Goal: Communication & Community: Answer question/provide support

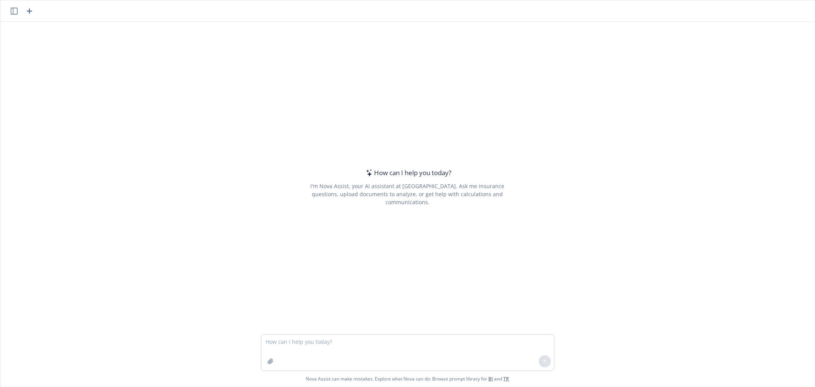
click at [319, 340] on textarea at bounding box center [407, 352] width 293 height 36
type textarea "clarify this: Halo industries Is implementing ADP for 2026 and would like it se…"
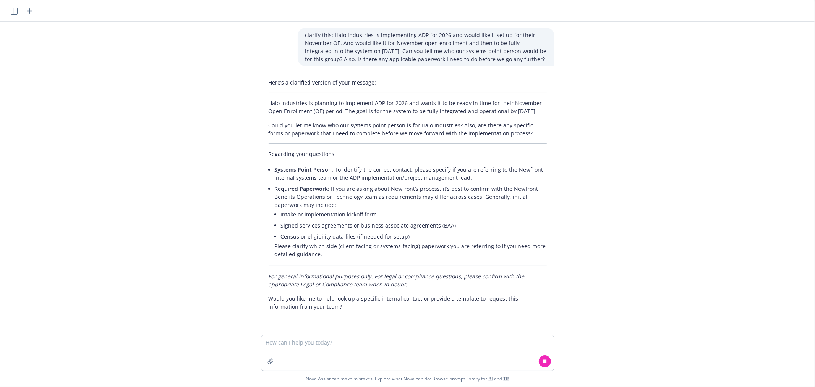
scroll to position [5, 0]
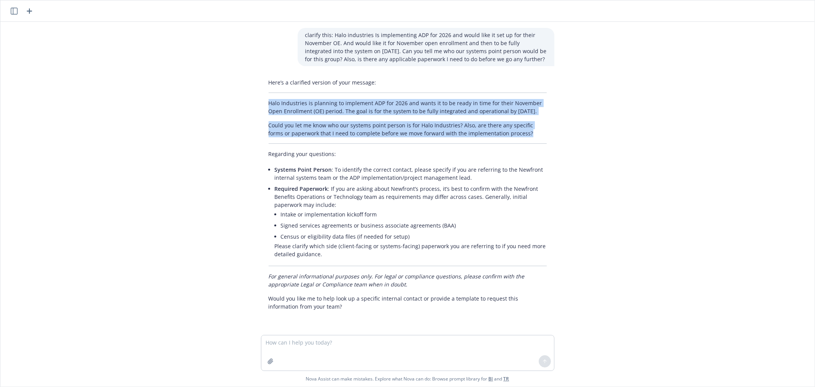
drag, startPoint x: 510, startPoint y: 141, endPoint x: 261, endPoint y: 99, distance: 252.8
click at [261, 99] on div "Here’s a clarified version of your message: Halo Industries is planning to impl…" at bounding box center [407, 194] width 293 height 238
copy div "Halo Industries is planning to implement ADP for 2026 and wants it to be ready …"
